Goal: Task Accomplishment & Management: Manage account settings

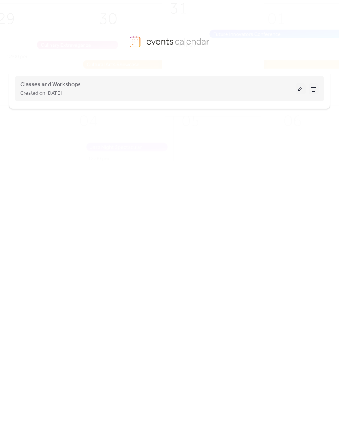
click at [296, 88] on div "Classes and Workshops Created on [DATE]" at bounding box center [169, 88] width 299 height 29
click at [300, 89] on button at bounding box center [301, 88] width 10 height 11
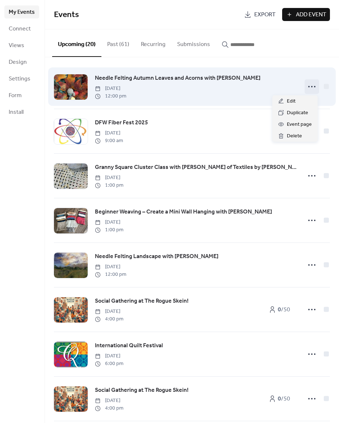
click at [310, 87] on icon at bounding box center [312, 87] width 12 height 12
drag, startPoint x: 307, startPoint y: 85, endPoint x: 304, endPoint y: 89, distance: 4.6
click at [307, 86] on icon at bounding box center [312, 87] width 12 height 12
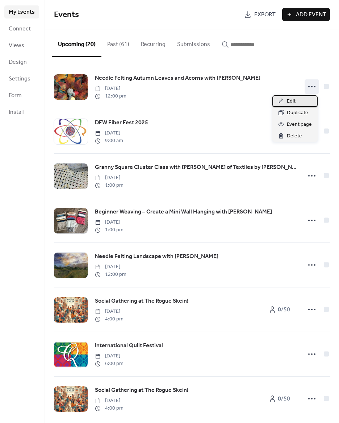
click at [298, 99] on div "Edit" at bounding box center [295, 101] width 45 height 12
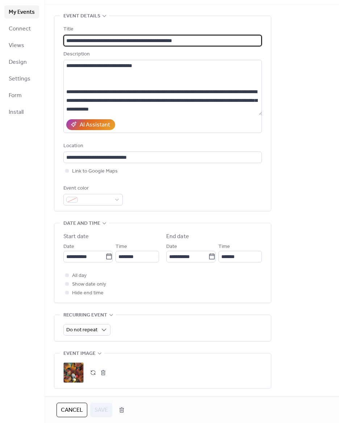
scroll to position [36, 0]
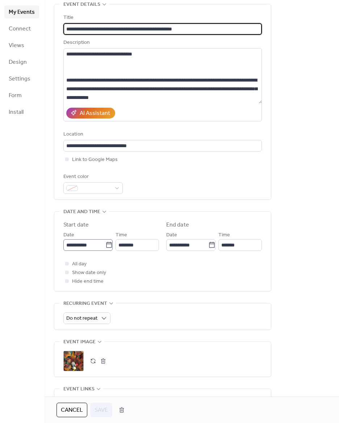
click at [111, 244] on label "**********" at bounding box center [87, 245] width 49 height 12
click at [106, 244] on input "**********" at bounding box center [84, 245] width 42 height 12
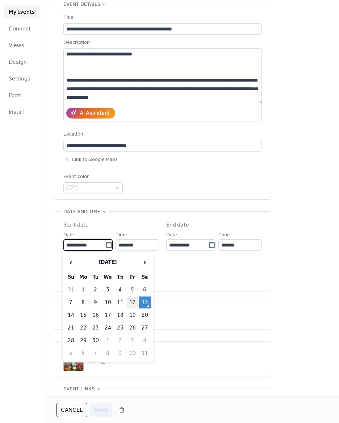
click at [135, 304] on td "12" at bounding box center [133, 303] width 12 height 12
type input "**********"
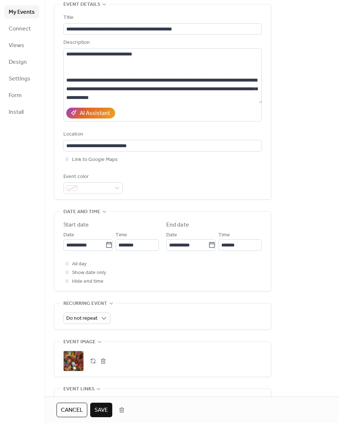
click at [102, 408] on span "Save" at bounding box center [101, 410] width 13 height 9
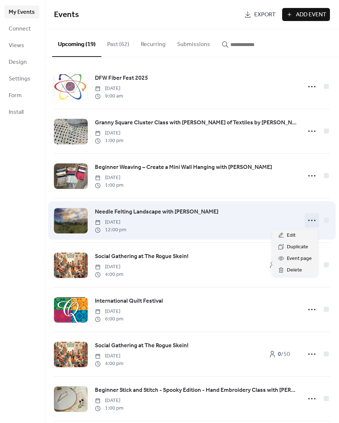
click at [306, 219] on icon at bounding box center [312, 221] width 12 height 12
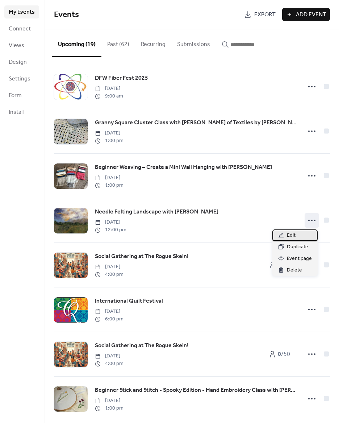
click at [293, 236] on span "Edit" at bounding box center [291, 235] width 9 height 9
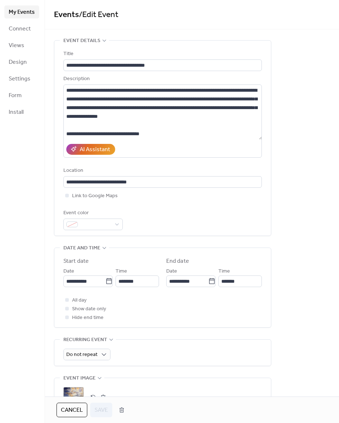
click at [24, 9] on span "My Events" at bounding box center [22, 12] width 26 height 9
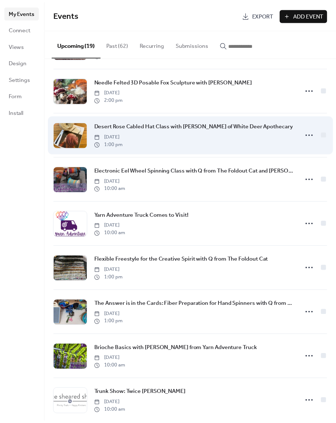
scroll to position [498, 0]
